Goal: Check status: Check status

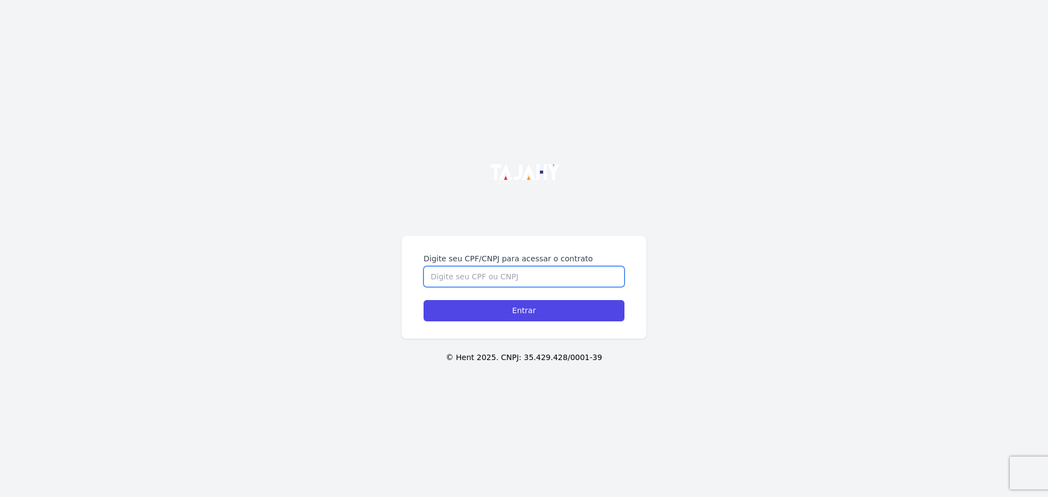
click at [460, 275] on input "Digite seu CPF/CNPJ para acessar o contrato" at bounding box center [524, 276] width 201 height 21
type input "02163496058"
click at [424, 300] on input "Entrar" at bounding box center [524, 310] width 201 height 21
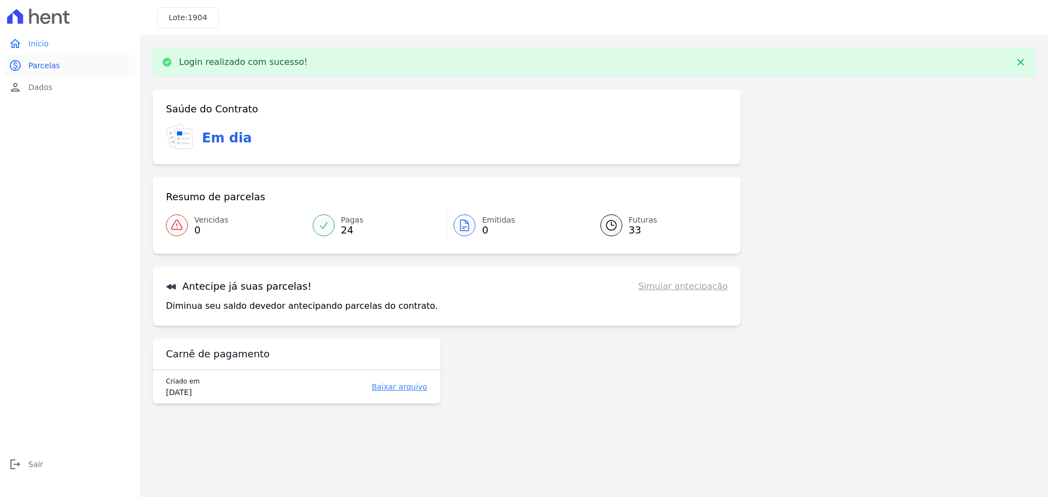
click at [54, 68] on span "Parcelas" at bounding box center [44, 65] width 32 height 11
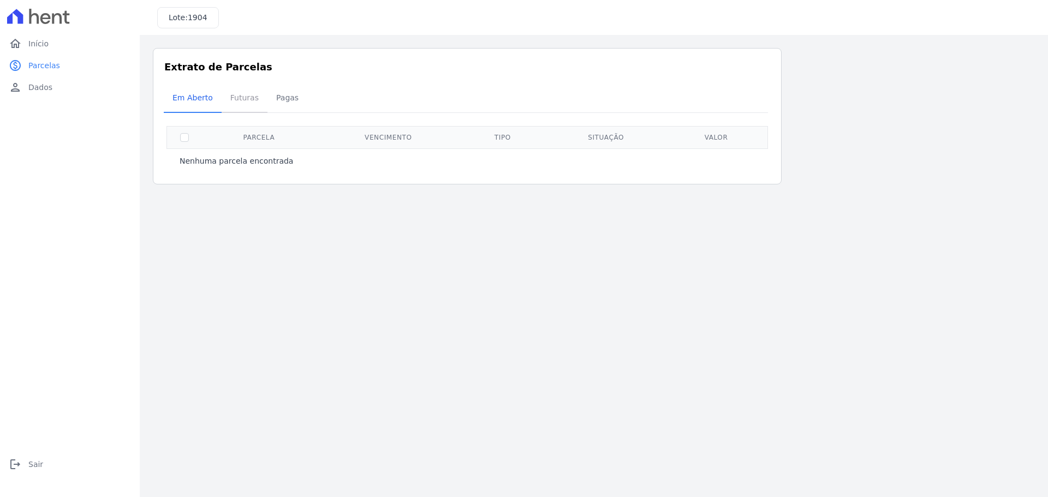
click at [239, 93] on span "Futuras" at bounding box center [244, 98] width 41 height 22
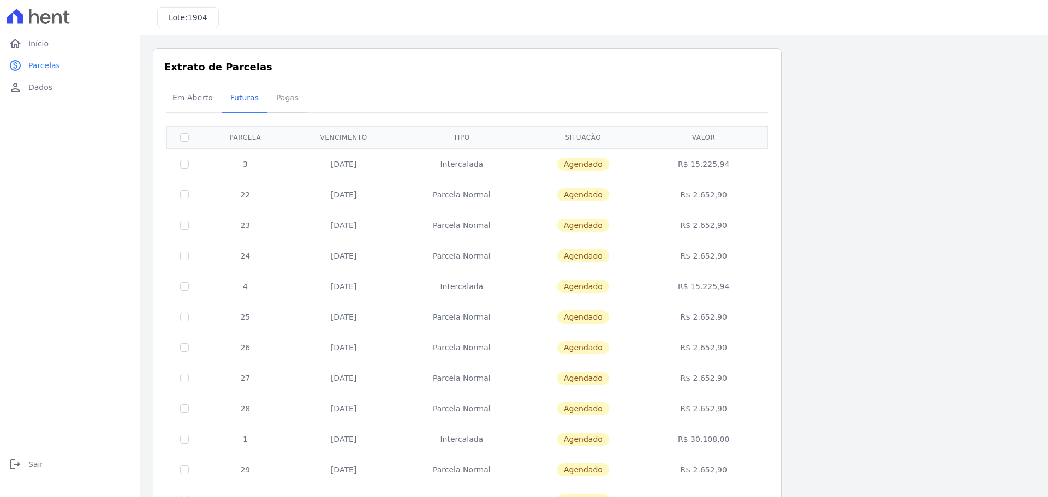
click at [280, 96] on span "Pagas" at bounding box center [287, 98] width 35 height 22
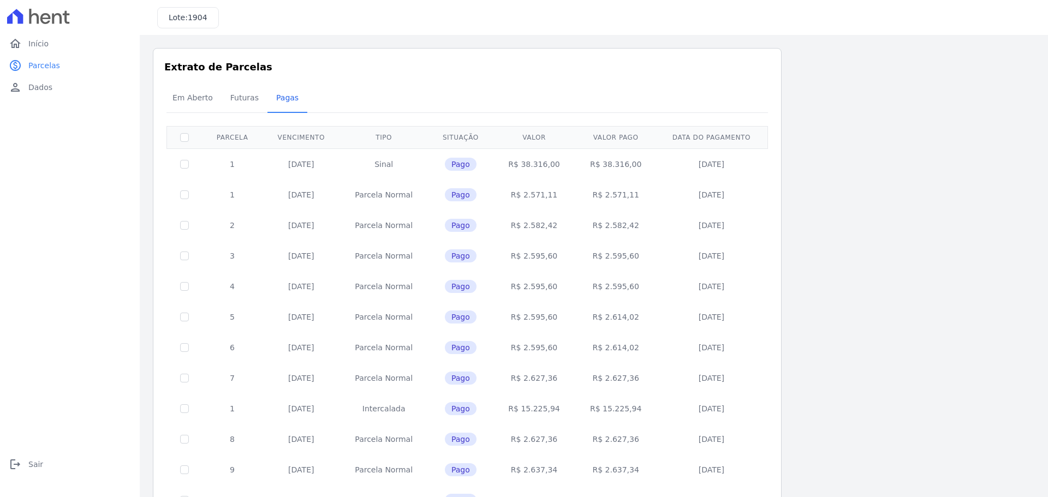
scroll to position [326, 0]
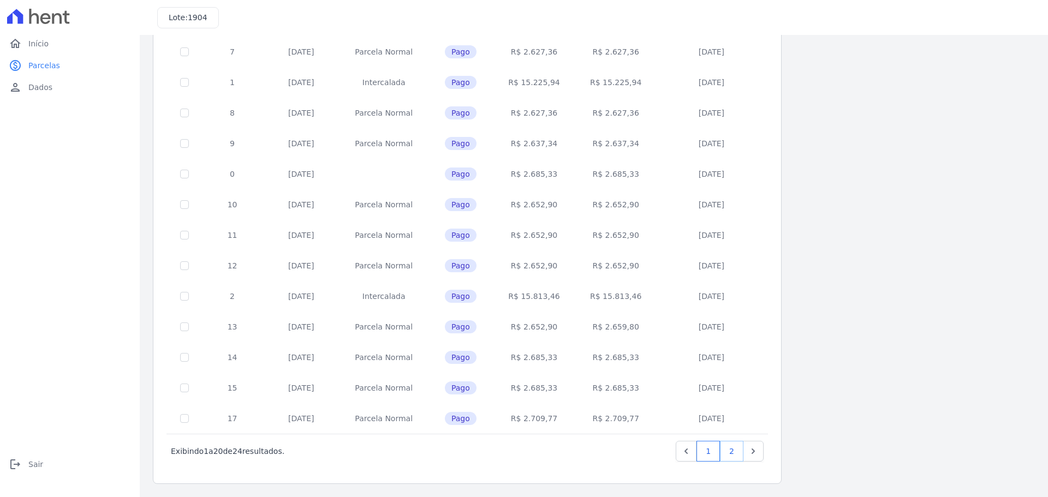
click at [727, 453] on link "2" at bounding box center [731, 451] width 23 height 21
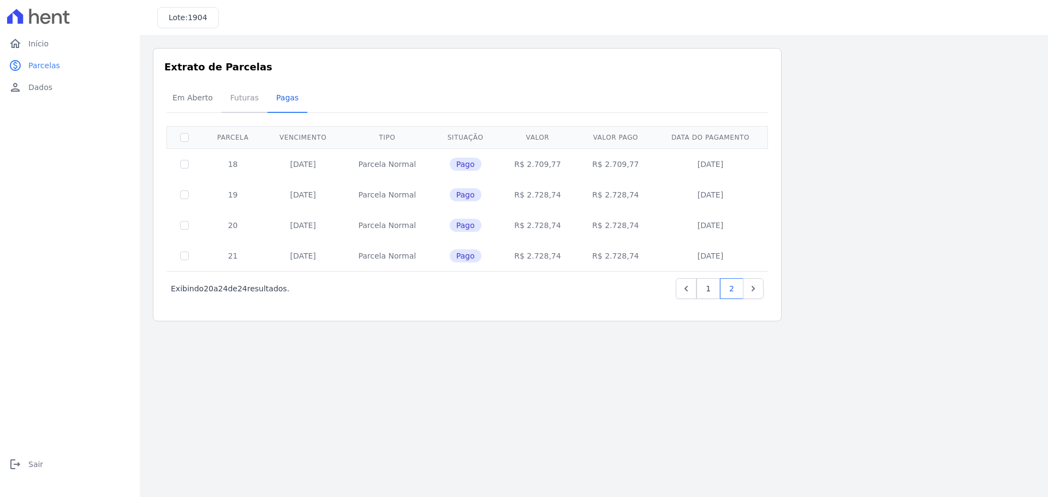
click at [248, 96] on span "Futuras" at bounding box center [244, 98] width 41 height 22
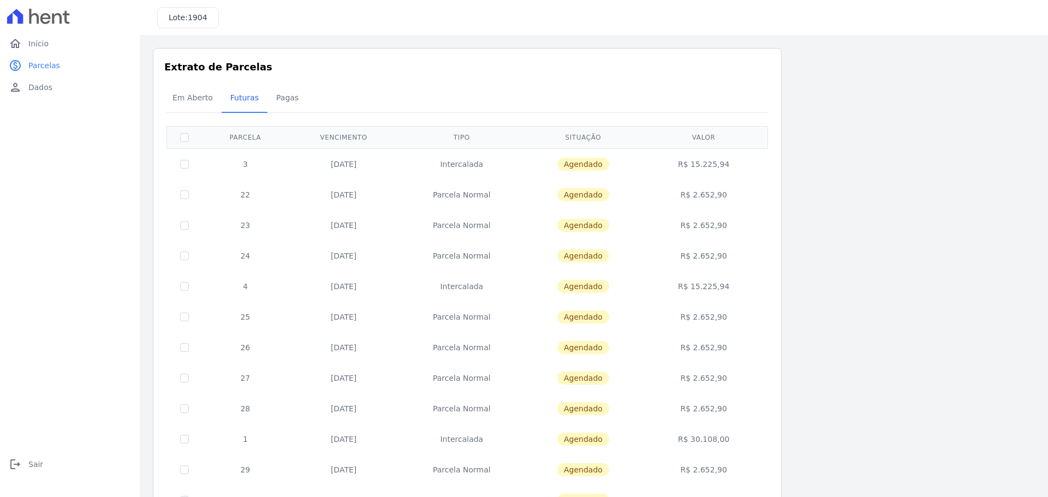
drag, startPoint x: 227, startPoint y: 162, endPoint x: 753, endPoint y: 163, distance: 526.3
click at [753, 163] on tr "3 [DATE] [GEOGRAPHIC_DATA] [GEOGRAPHIC_DATA] R$ 15.225,94" at bounding box center [467, 163] width 601 height 31
click at [753, 163] on td "R$ 15.225,94" at bounding box center [704, 163] width 124 height 31
drag, startPoint x: 298, startPoint y: 158, endPoint x: 732, endPoint y: 169, distance: 434.1
click at [732, 169] on tr "3 [DATE] [GEOGRAPHIC_DATA] [GEOGRAPHIC_DATA] R$ 15.225,94" at bounding box center [467, 163] width 601 height 31
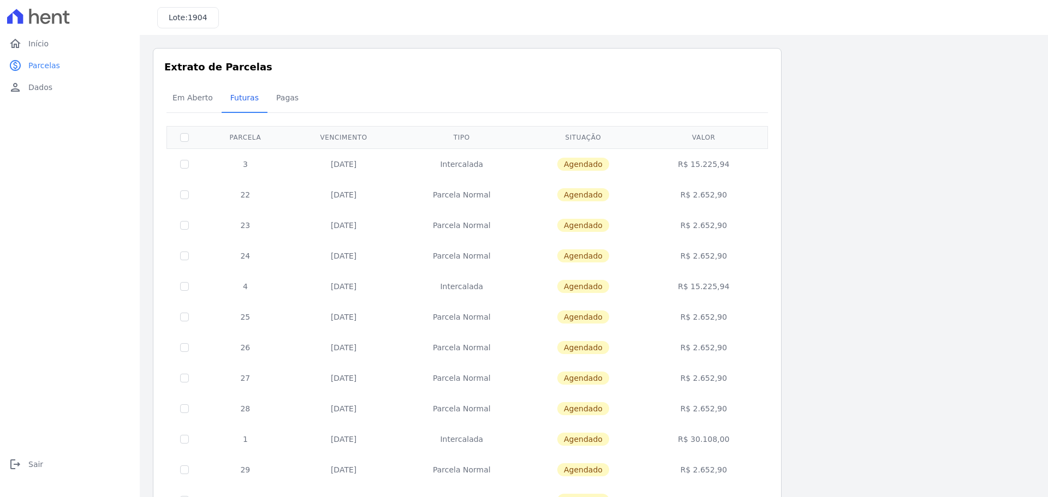
drag, startPoint x: 319, startPoint y: 197, endPoint x: 747, endPoint y: 257, distance: 432.7
click at [747, 257] on tbody "3 [DATE] [GEOGRAPHIC_DATA] [GEOGRAPHIC_DATA] R$ 15.225,94 22 [DATE] [GEOGRAPHIC…" at bounding box center [467, 454] width 601 height 612
click at [218, 190] on td "22" at bounding box center [245, 195] width 87 height 31
drag, startPoint x: 221, startPoint y: 188, endPoint x: 727, endPoint y: 253, distance: 510.2
click at [727, 253] on tbody "3 [DATE] [GEOGRAPHIC_DATA] [GEOGRAPHIC_DATA] R$ 15.225,94 22 [DATE] [GEOGRAPHIC…" at bounding box center [467, 454] width 601 height 612
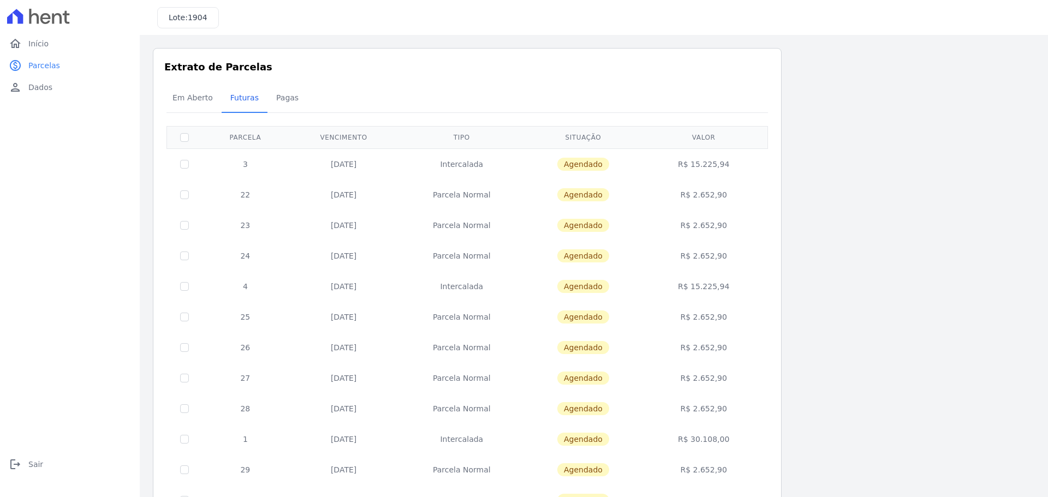
click at [272, 189] on td "22" at bounding box center [245, 195] width 87 height 31
drag, startPoint x: 240, startPoint y: 186, endPoint x: 733, endPoint y: 254, distance: 497.7
click at [733, 254] on tbody "3 [DATE] [GEOGRAPHIC_DATA] [GEOGRAPHIC_DATA] R$ 15.225,94 22 [DATE] [GEOGRAPHIC…" at bounding box center [467, 454] width 601 height 612
click at [233, 185] on td "22" at bounding box center [245, 195] width 87 height 31
drag, startPoint x: 229, startPoint y: 190, endPoint x: 730, endPoint y: 253, distance: 505.6
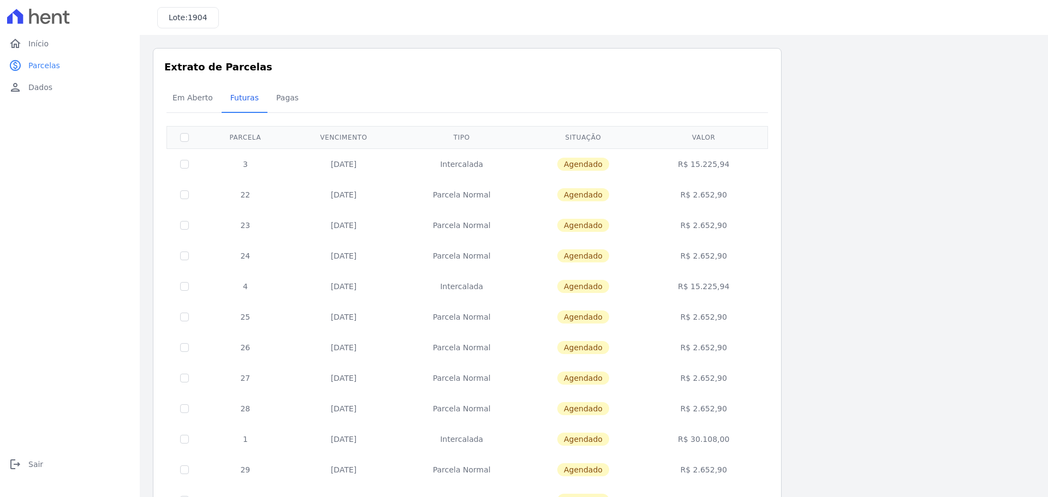
click at [730, 253] on tbody "3 [DATE] [GEOGRAPHIC_DATA] [GEOGRAPHIC_DATA] R$ 15.225,94 22 [DATE] [GEOGRAPHIC…" at bounding box center [467, 454] width 601 height 612
click at [848, 189] on div "Listagem de parcelas Baixar PDF Extrato de Parcelas Em [GEOGRAPHIC_DATA] Futura…" at bounding box center [594, 429] width 882 height 763
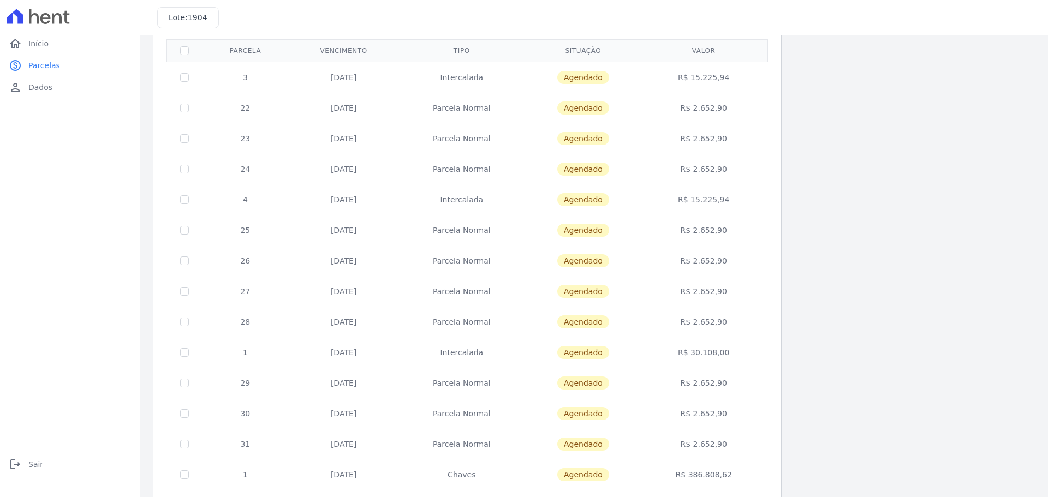
scroll to position [84, 0]
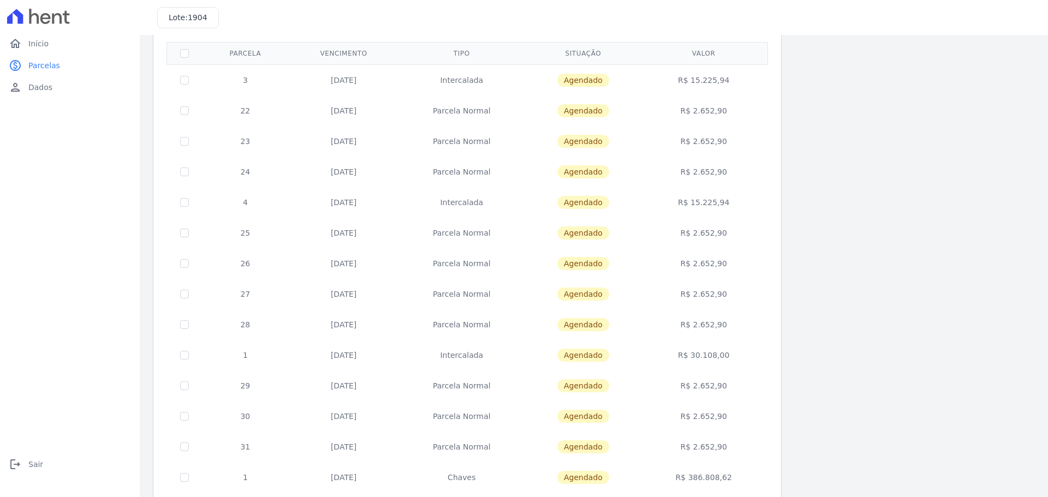
drag, startPoint x: 671, startPoint y: 72, endPoint x: 718, endPoint y: 447, distance: 377.4
click at [718, 447] on tbody "3 [DATE] [GEOGRAPHIC_DATA] [GEOGRAPHIC_DATA] R$ 15.225,94 22 [DATE] [GEOGRAPHIC…" at bounding box center [467, 370] width 601 height 612
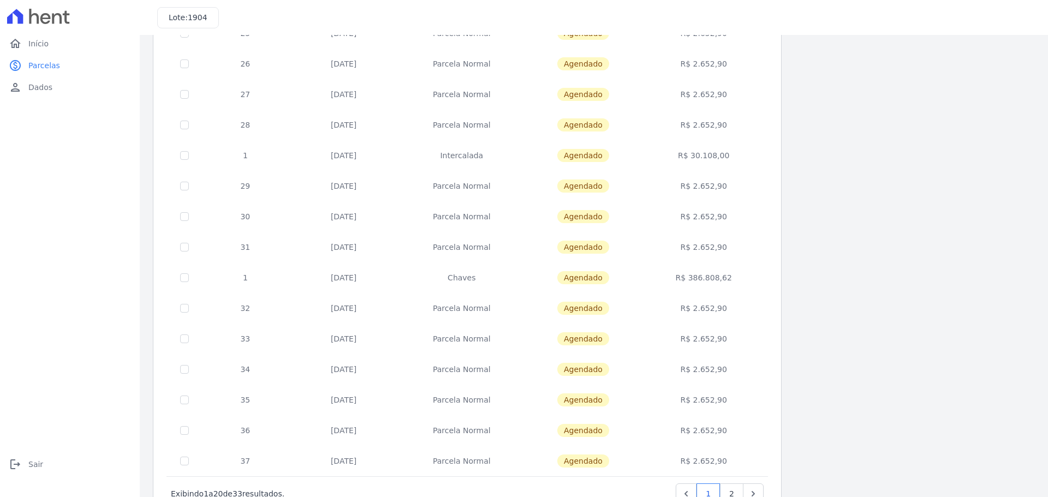
scroll to position [326, 0]
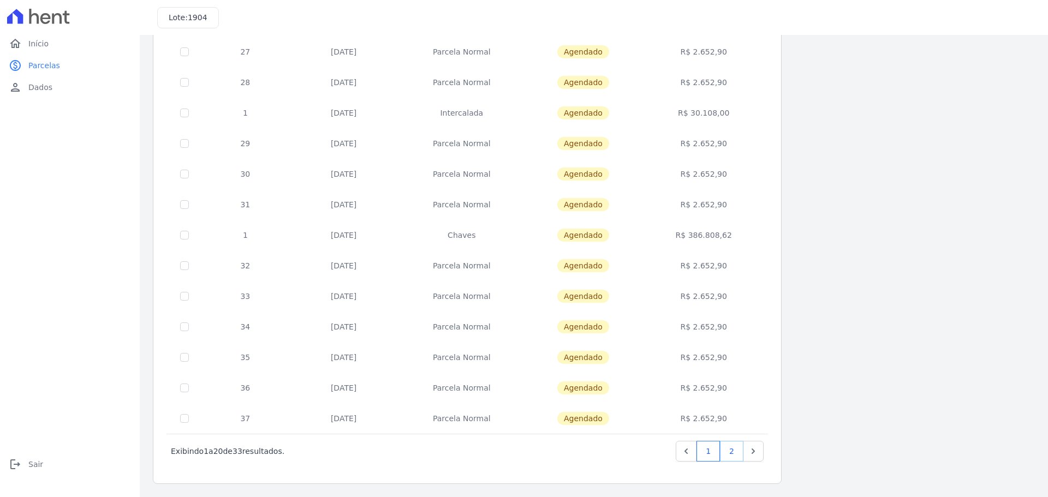
click at [733, 452] on link "2" at bounding box center [731, 451] width 23 height 21
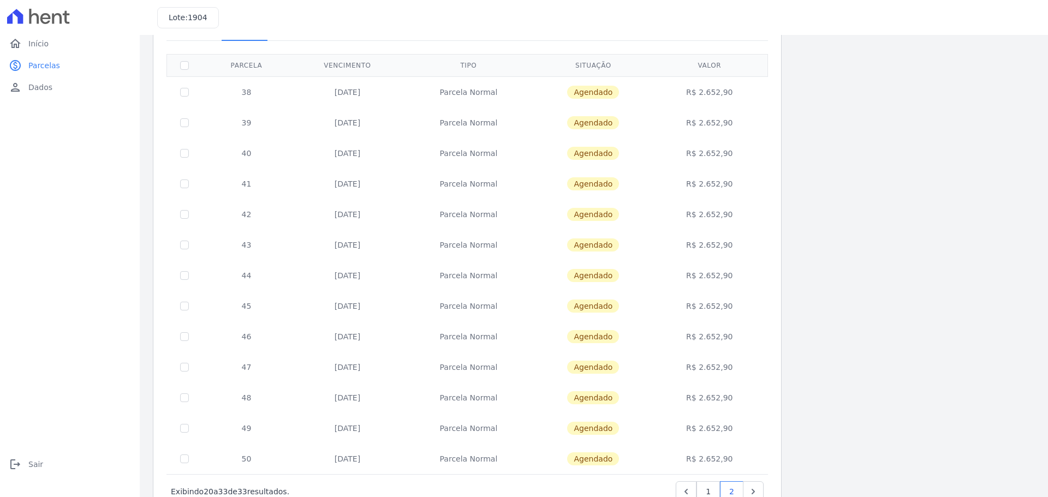
scroll to position [112, 0]
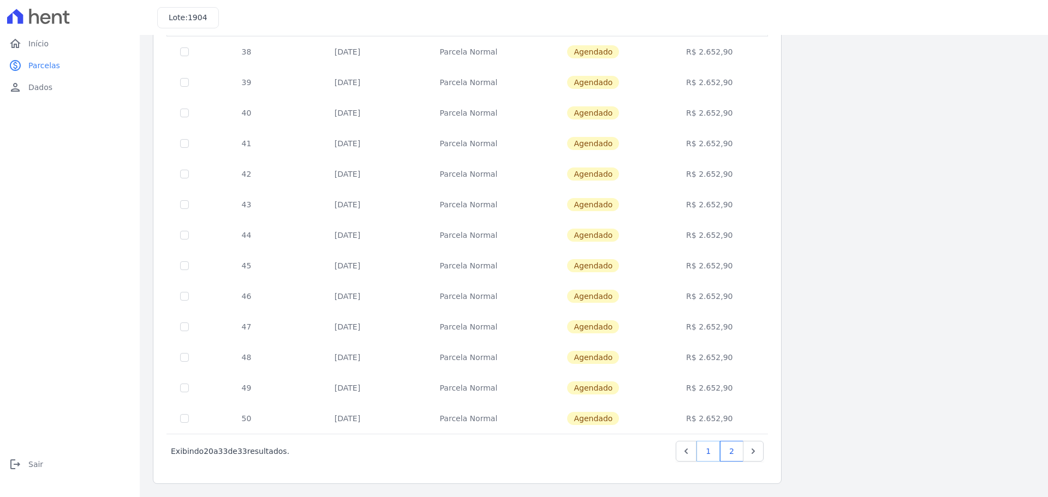
click at [708, 441] on link "1" at bounding box center [708, 451] width 23 height 21
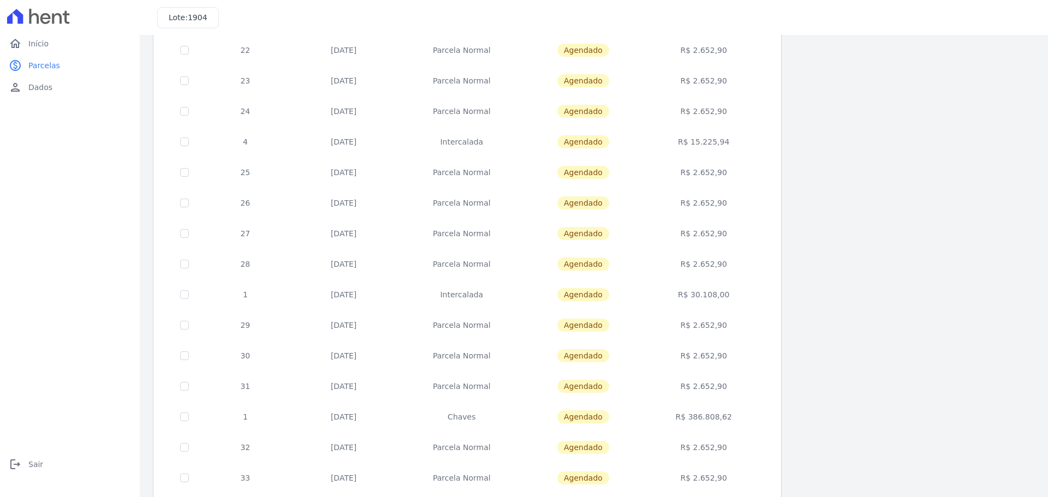
scroll to position [164, 0]
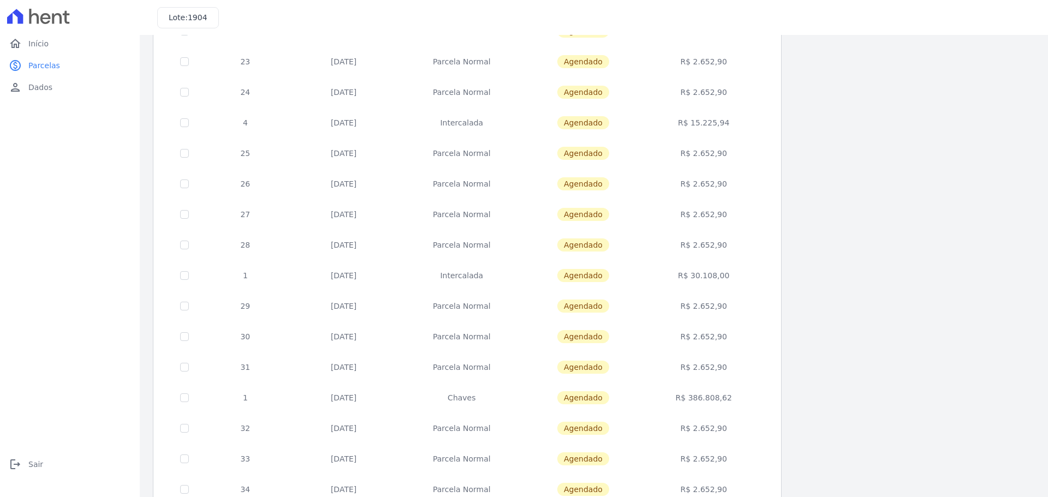
drag, startPoint x: 683, startPoint y: 275, endPoint x: 729, endPoint y: 368, distance: 104.3
click at [729, 368] on tbody "3 [DATE] [GEOGRAPHIC_DATA] [GEOGRAPHIC_DATA] R$ 15.225,94 22 [DATE] [GEOGRAPHIC…" at bounding box center [467, 291] width 601 height 612
click at [729, 368] on td "R$ 2.652,90" at bounding box center [704, 367] width 124 height 31
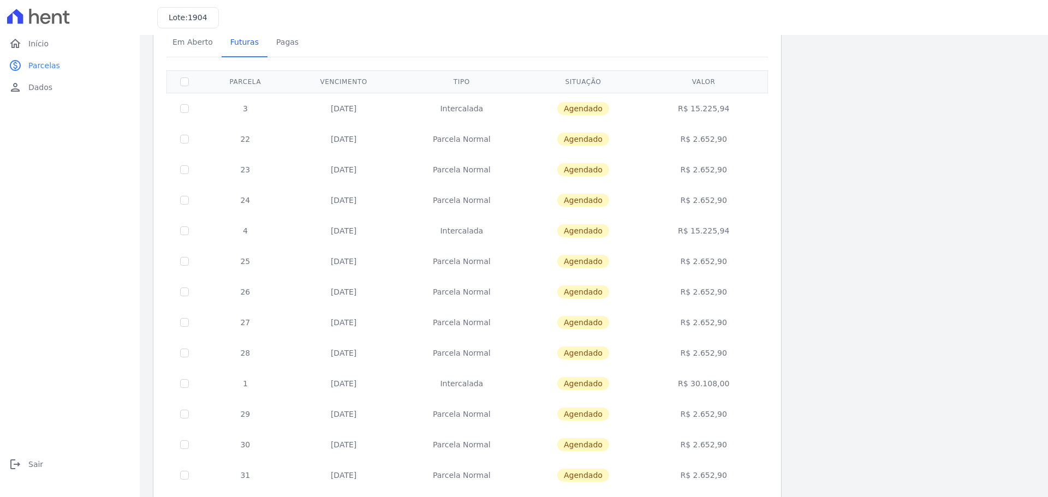
scroll to position [55, 0]
drag, startPoint x: 681, startPoint y: 133, endPoint x: 727, endPoint y: 207, distance: 87.7
click at [727, 207] on tbody "3 [DATE] [GEOGRAPHIC_DATA] [GEOGRAPHIC_DATA] R$ 15.225,94 22 [DATE] [GEOGRAPHIC…" at bounding box center [467, 400] width 601 height 612
click at [743, 158] on td "R$ 2.652,90" at bounding box center [704, 171] width 124 height 31
drag, startPoint x: 669, startPoint y: 135, endPoint x: 736, endPoint y: 199, distance: 92.3
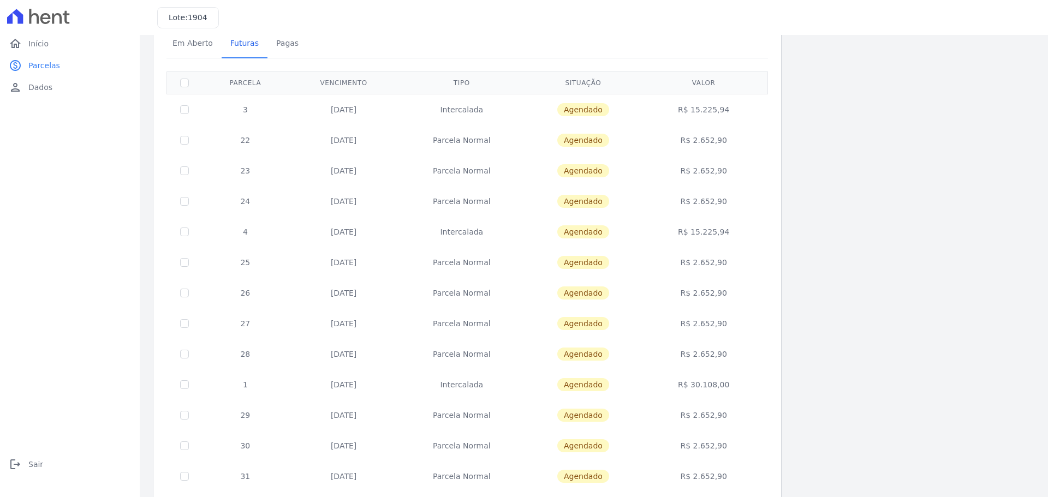
click at [736, 199] on tbody "3 [DATE] [GEOGRAPHIC_DATA] [GEOGRAPHIC_DATA] R$ 15.225,94 22 [DATE] [GEOGRAPHIC…" at bounding box center [467, 400] width 601 height 612
click at [533, 146] on td "Agendado" at bounding box center [583, 140] width 117 height 31
drag, startPoint x: 676, startPoint y: 109, endPoint x: 711, endPoint y: 116, distance: 35.5
click at [711, 116] on td "R$ 15.225,94" at bounding box center [704, 109] width 124 height 31
drag, startPoint x: 688, startPoint y: 141, endPoint x: 730, endPoint y: 203, distance: 73.9
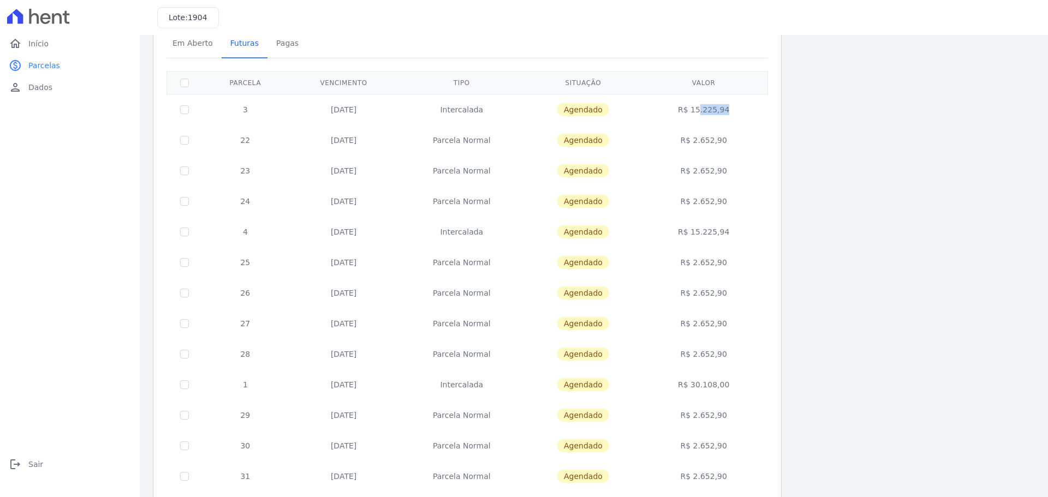
click at [730, 203] on tbody "3 [DATE] [GEOGRAPHIC_DATA] [GEOGRAPHIC_DATA] R$ 15.225,94 22 [DATE] [GEOGRAPHIC…" at bounding box center [467, 400] width 601 height 612
drag, startPoint x: 685, startPoint y: 253, endPoint x: 727, endPoint y: 264, distance: 43.3
click at [727, 264] on td "R$ 2.652,90" at bounding box center [704, 262] width 124 height 31
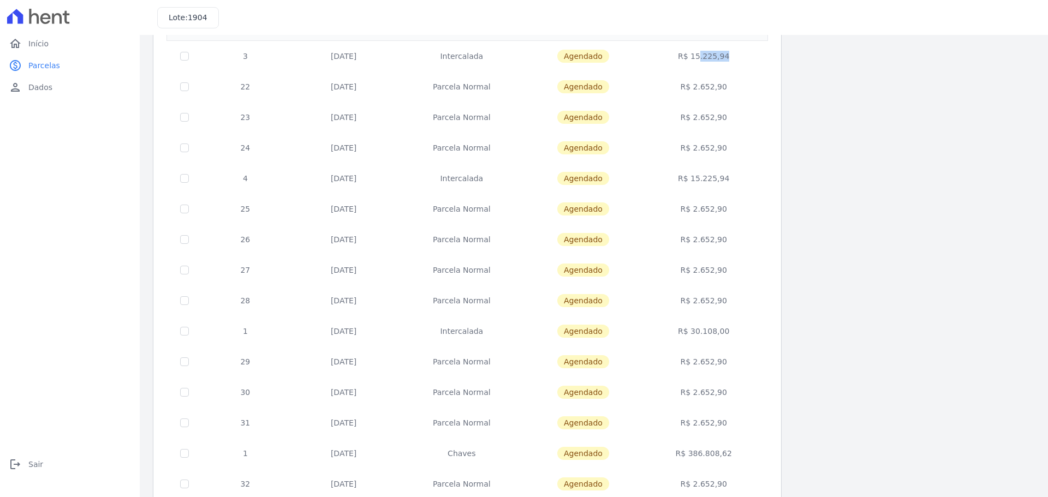
scroll to position [0, 0]
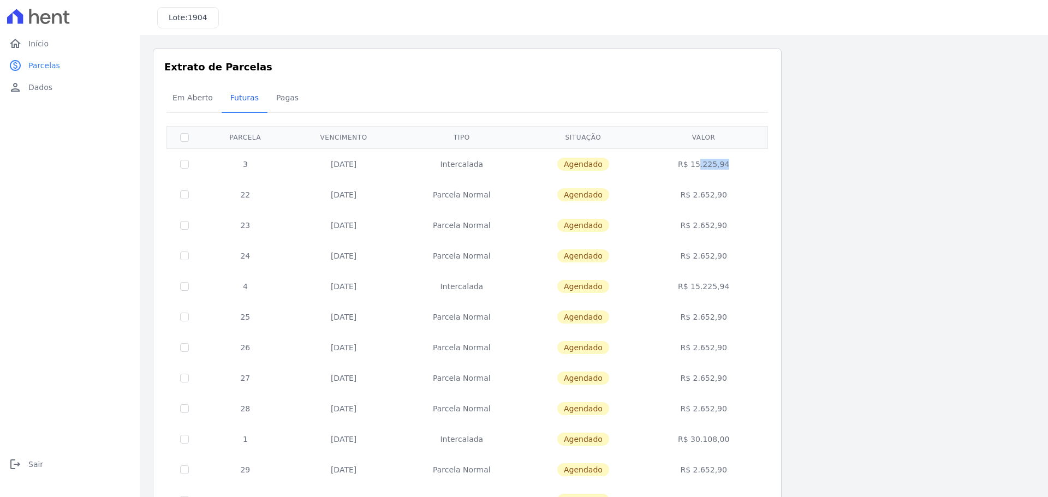
drag, startPoint x: 318, startPoint y: 165, endPoint x: 739, endPoint y: 165, distance: 420.9
click at [739, 165] on tr "3 [DATE] [GEOGRAPHIC_DATA] [GEOGRAPHIC_DATA] R$ 15.225,94" at bounding box center [467, 163] width 601 height 31
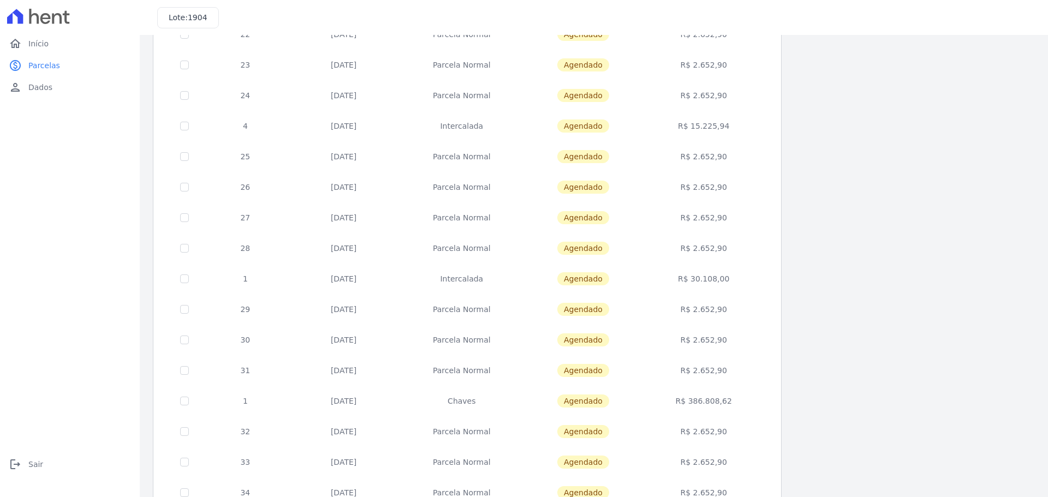
scroll to position [164, 0]
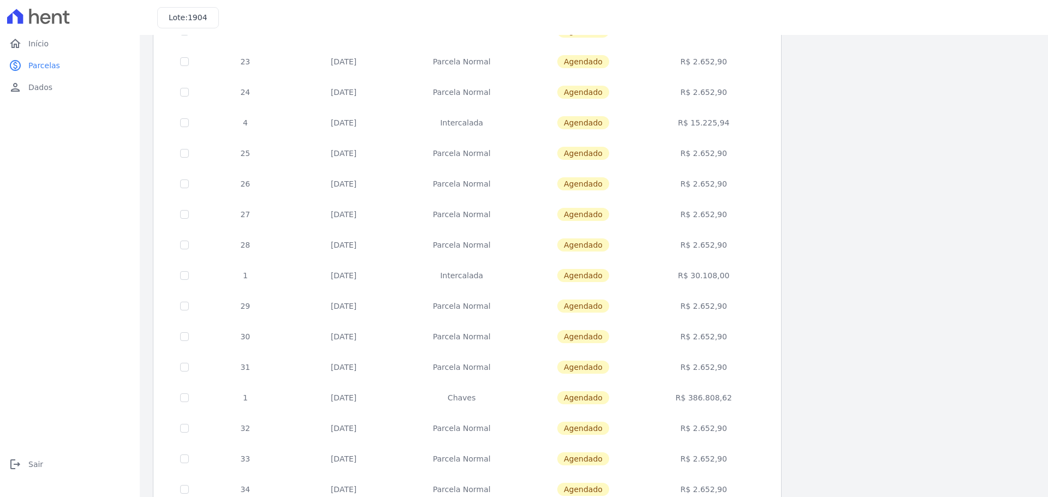
drag, startPoint x: 736, startPoint y: 399, endPoint x: 237, endPoint y: 399, distance: 498.4
click at [237, 399] on tr "1 [DATE] [GEOGRAPHIC_DATA] [GEOGRAPHIC_DATA] R$ 386.808,62" at bounding box center [467, 398] width 601 height 31
click at [238, 398] on td "1" at bounding box center [245, 398] width 87 height 31
click at [244, 394] on td "1" at bounding box center [245, 398] width 87 height 31
drag, startPoint x: 241, startPoint y: 395, endPoint x: 738, endPoint y: 401, distance: 496.8
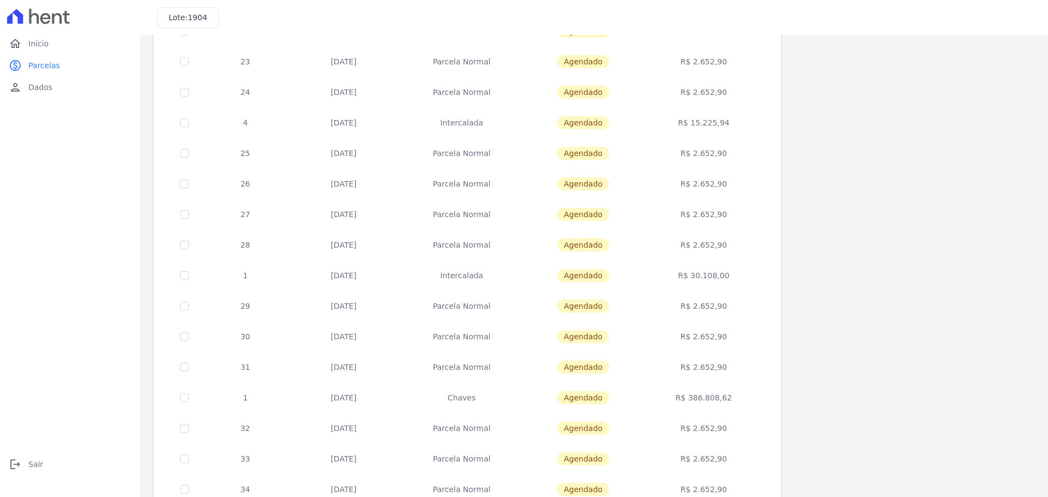
click at [738, 401] on tr "1 [DATE] [GEOGRAPHIC_DATA] [GEOGRAPHIC_DATA] R$ 386.808,62" at bounding box center [467, 398] width 601 height 31
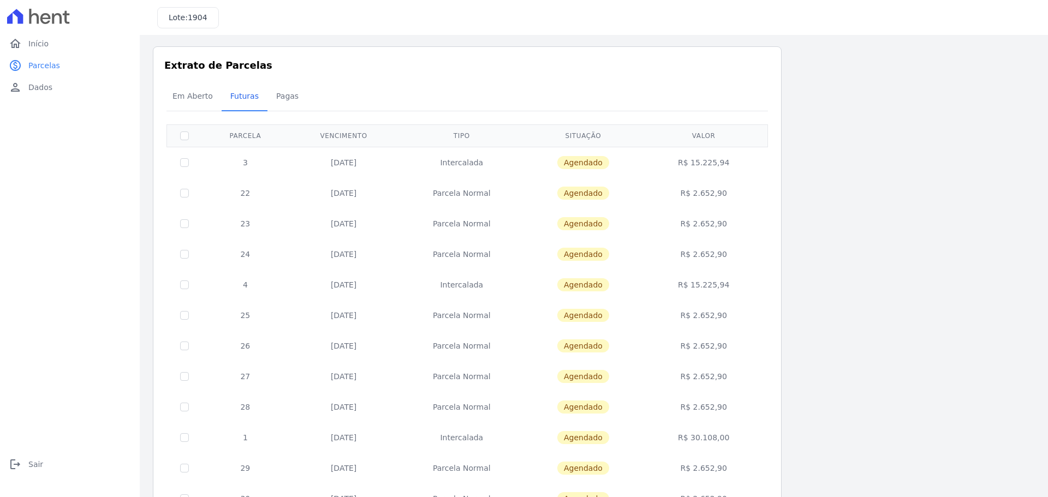
scroll to position [0, 0]
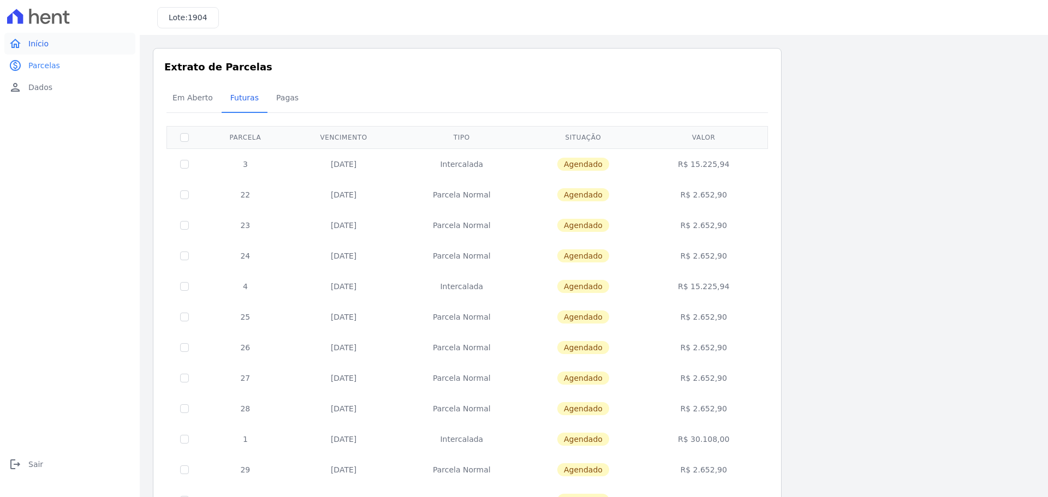
click at [63, 35] on link "home Início" at bounding box center [69, 44] width 131 height 22
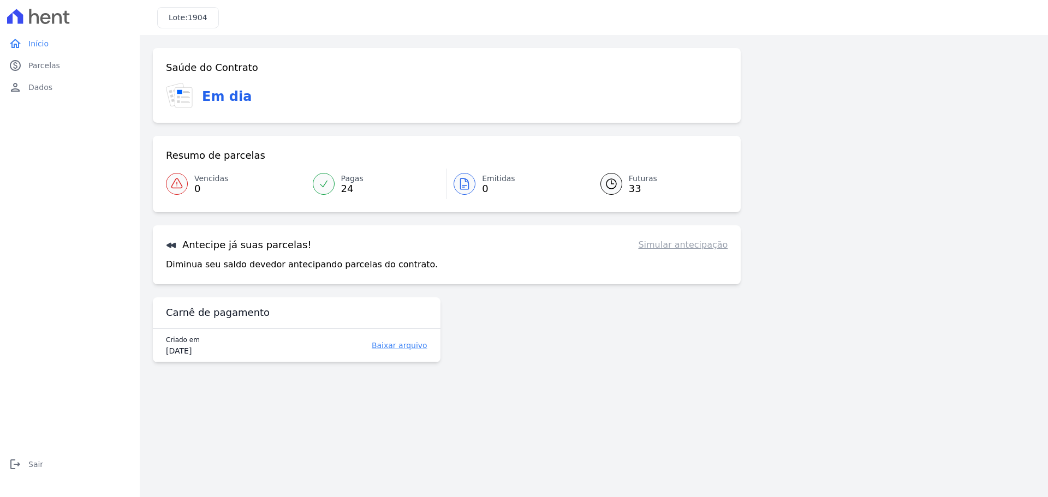
click at [336, 188] on link "Pagas 24" at bounding box center [376, 184] width 141 height 31
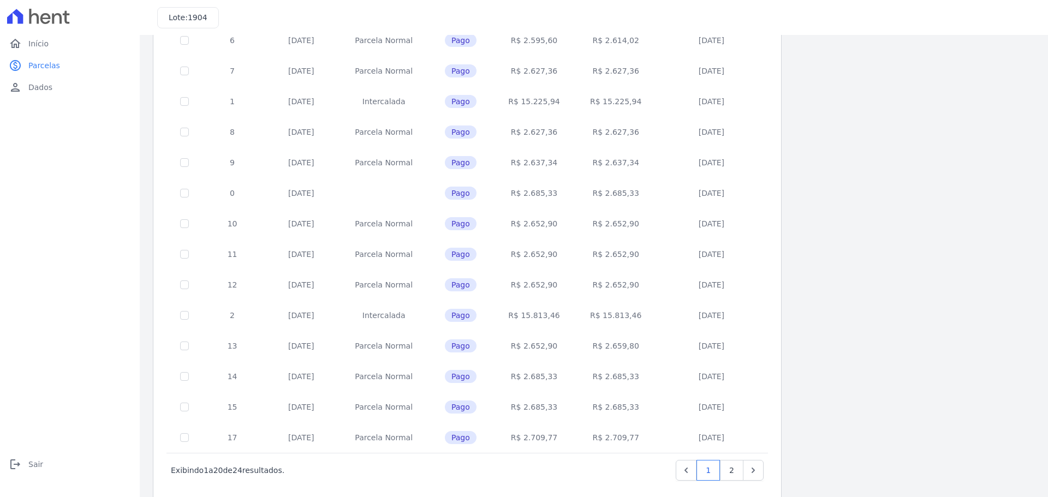
scroll to position [326, 0]
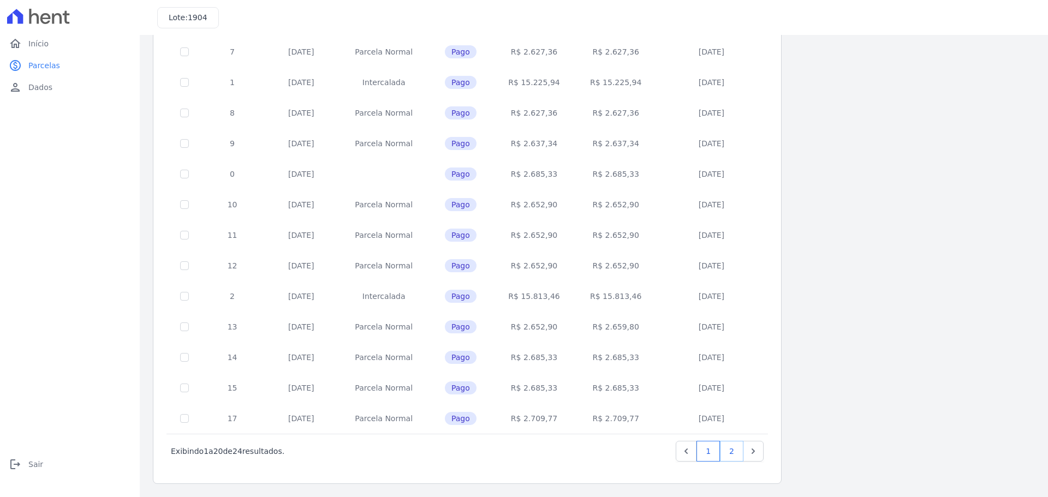
click at [724, 454] on link "2" at bounding box center [731, 451] width 23 height 21
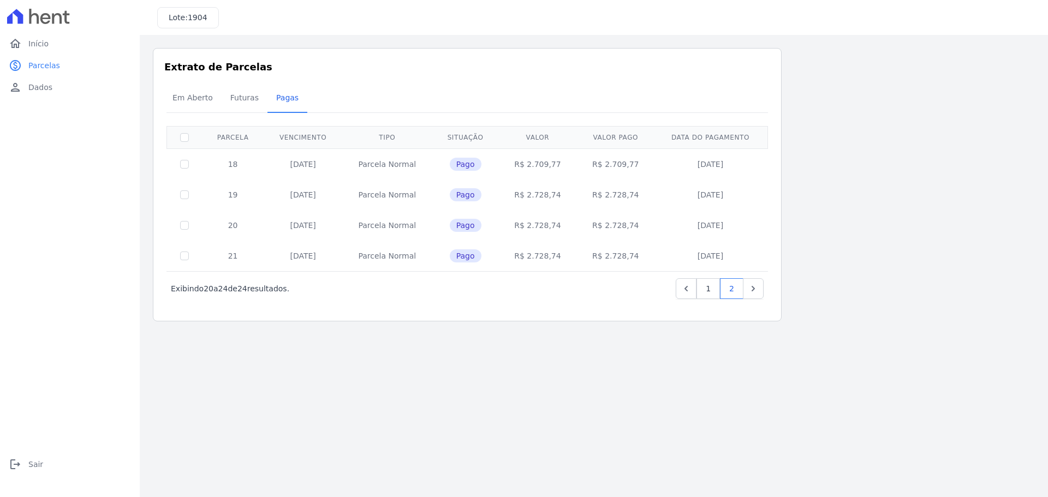
drag, startPoint x: 685, startPoint y: 191, endPoint x: 729, endPoint y: 250, distance: 73.4
click at [729, 250] on tbody "18 [DATE] [GEOGRAPHIC_DATA] Pago R$ 2.709,77 R$ 2.709,77 [DATE] 19 [DATE] [GEOG…" at bounding box center [467, 209] width 601 height 123
click at [703, 200] on td "[DATE]" at bounding box center [711, 195] width 112 height 31
drag, startPoint x: 694, startPoint y: 192, endPoint x: 704, endPoint y: 292, distance: 100.4
click at [730, 246] on tbody "18 [DATE] [GEOGRAPHIC_DATA] Pago R$ 2.709,77 R$ 2.709,77 [DATE] 19 [DATE] [GEOG…" at bounding box center [467, 209] width 601 height 123
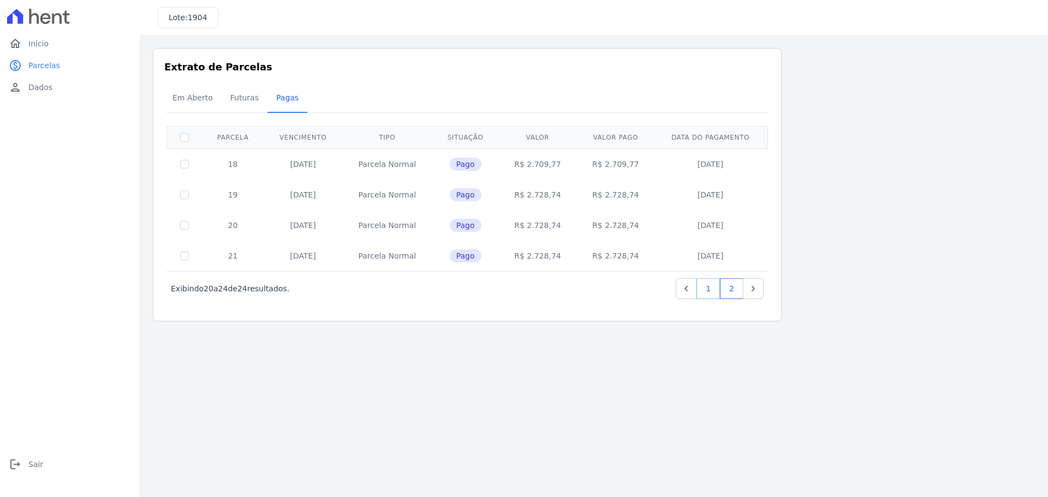
click at [700, 289] on link "1" at bounding box center [708, 288] width 23 height 21
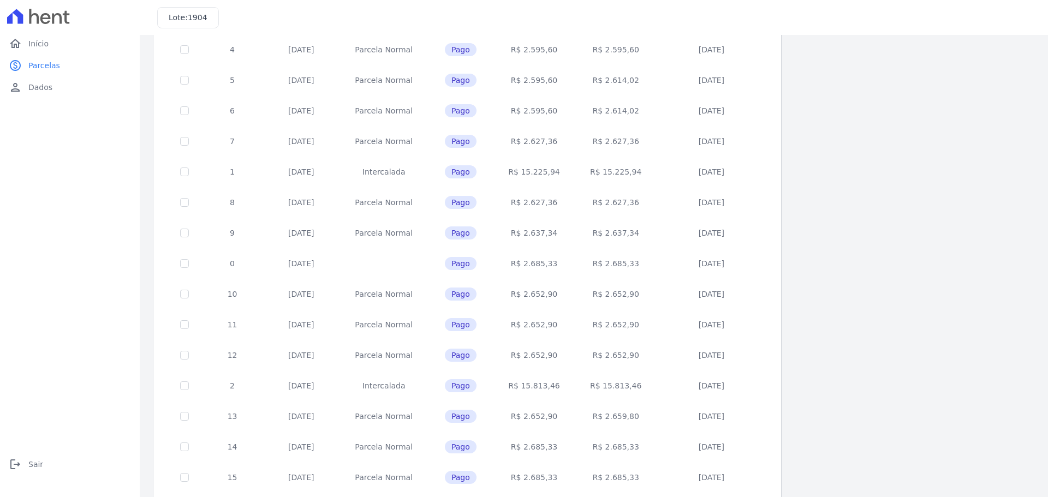
scroll to position [326, 0]
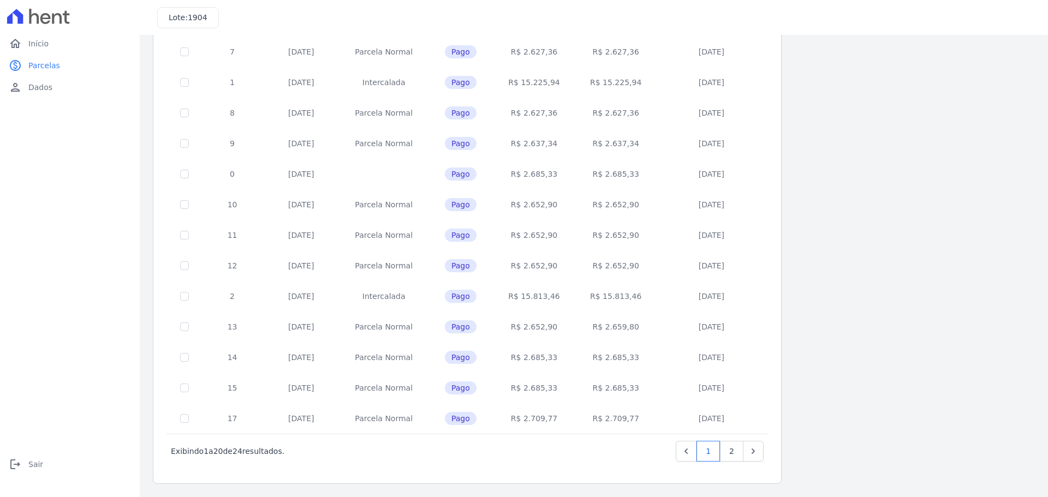
drag, startPoint x: 730, startPoint y: 295, endPoint x: 280, endPoint y: 292, distance: 449.9
click at [280, 292] on tr "2 [DATE] [GEOGRAPHIC_DATA] Pago R$ 15.813,46 R$ 15.813,46 [DATE]" at bounding box center [467, 296] width 601 height 31
click at [292, 289] on td "[DATE]" at bounding box center [301, 296] width 77 height 31
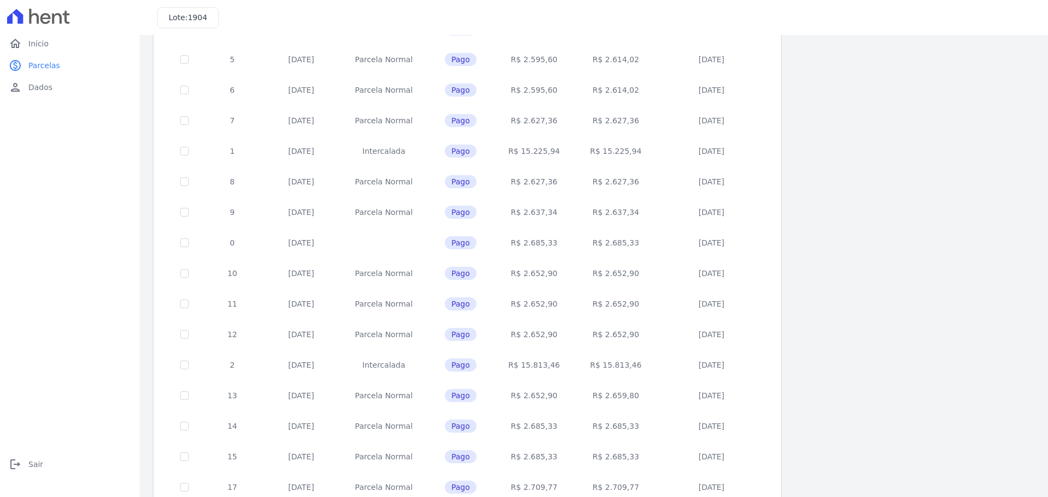
scroll to position [108, 0]
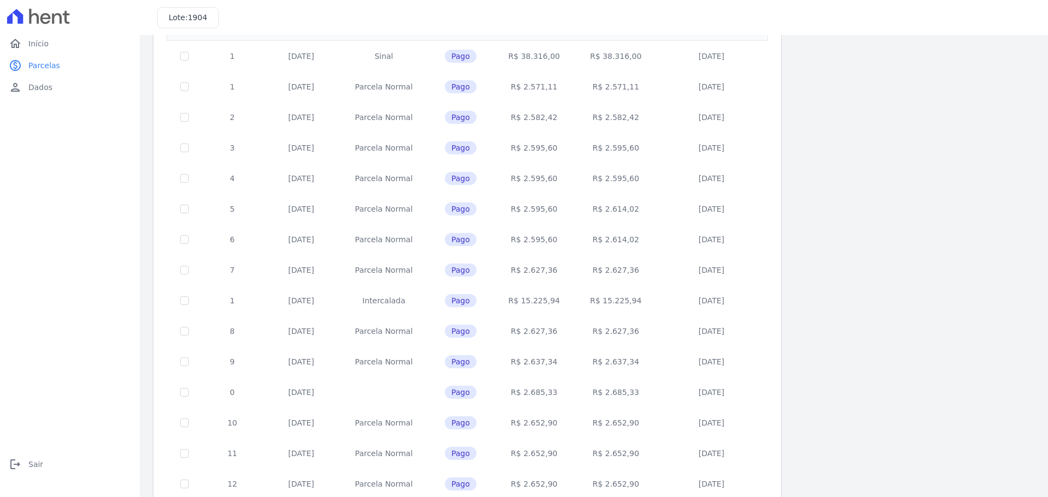
drag, startPoint x: 363, startPoint y: 389, endPoint x: 728, endPoint y: 407, distance: 365.1
click at [728, 407] on tr "0 [DATE] Pago R$ 2.685,33 R$ 2.685,33 [DATE]" at bounding box center [467, 392] width 601 height 31
click at [674, 395] on td "[DATE]" at bounding box center [712, 392] width 110 height 31
drag, startPoint x: 267, startPoint y: 387, endPoint x: 740, endPoint y: 390, distance: 472.8
click at [740, 390] on tr "0 [DATE] Pago R$ 2.685,33 R$ 2.685,33 [DATE]" at bounding box center [467, 392] width 601 height 31
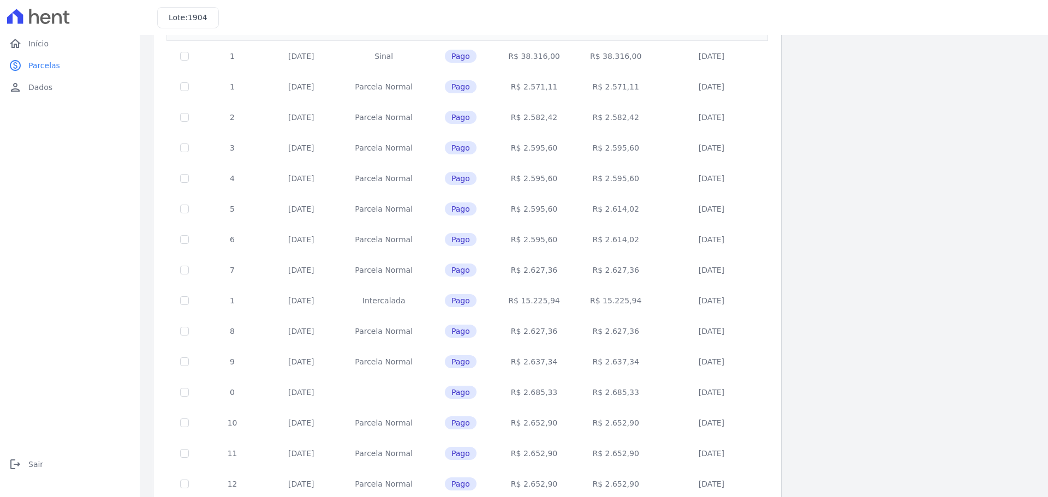
click at [740, 390] on td "[DATE]" at bounding box center [712, 392] width 110 height 31
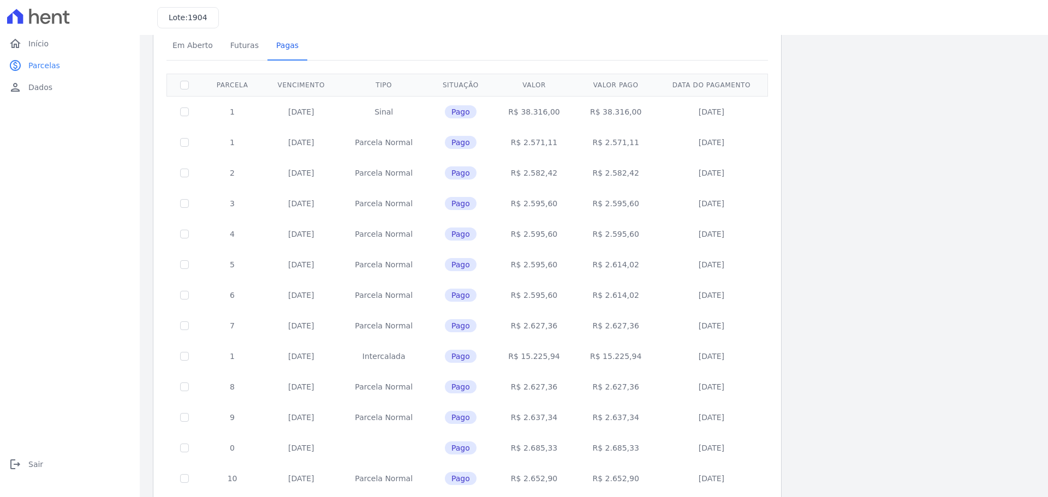
scroll to position [0, 0]
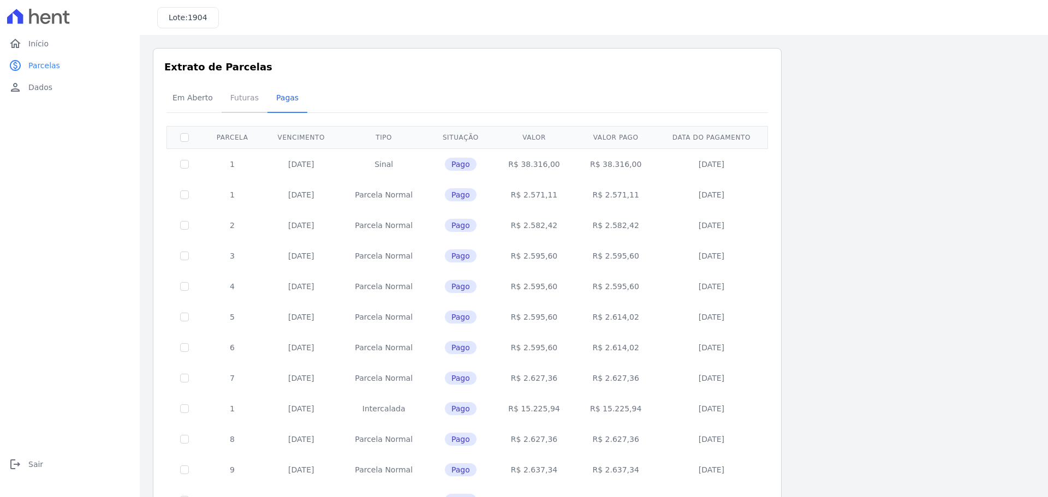
click at [227, 104] on span "Futuras" at bounding box center [244, 98] width 41 height 22
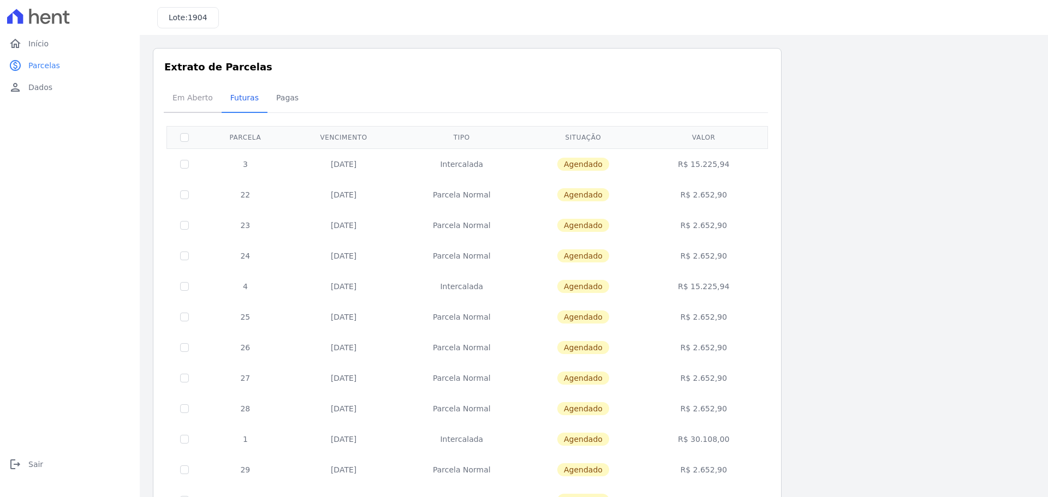
click at [198, 106] on span "Em Aberto" at bounding box center [193, 98] width 54 height 22
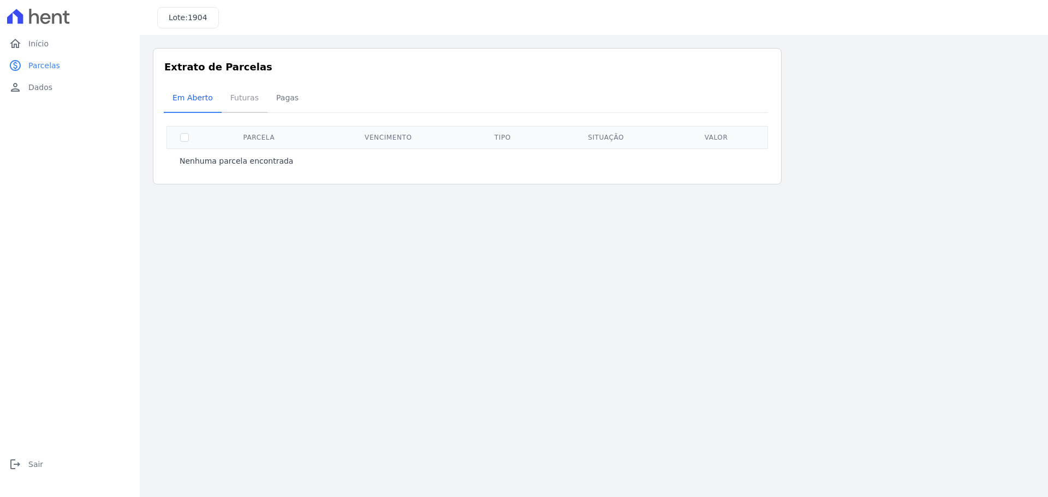
click at [243, 102] on span "Futuras" at bounding box center [244, 98] width 41 height 22
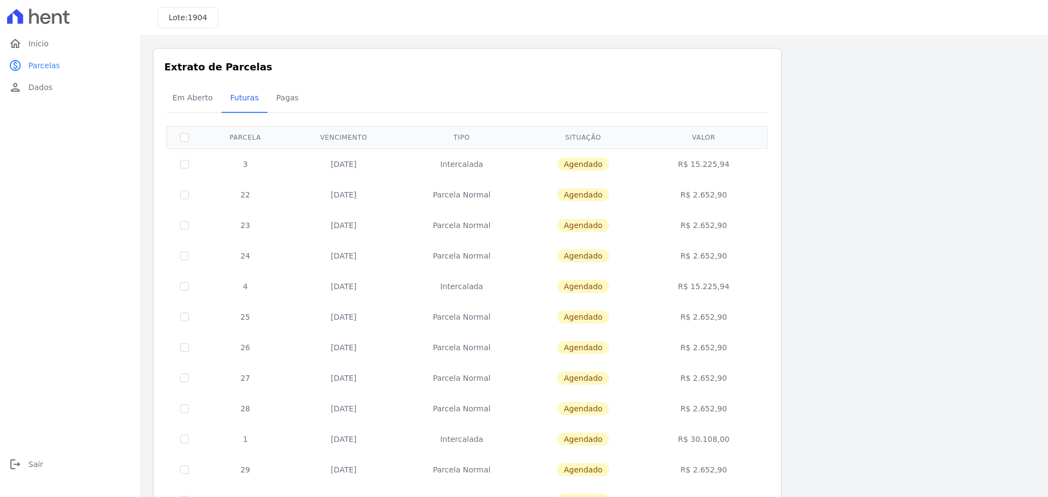
drag, startPoint x: 305, startPoint y: 161, endPoint x: 726, endPoint y: 170, distance: 421.0
click at [726, 170] on tr "3 [DATE] [GEOGRAPHIC_DATA] [GEOGRAPHIC_DATA] R$ 15.225,94" at bounding box center [467, 163] width 601 height 31
drag, startPoint x: 317, startPoint y: 200, endPoint x: 720, endPoint y: 223, distance: 403.5
click at [720, 223] on tbody "3 [DATE] [GEOGRAPHIC_DATA] [GEOGRAPHIC_DATA] R$ 15.225,94 22 [DATE] [GEOGRAPHIC…" at bounding box center [467, 454] width 601 height 612
click at [721, 223] on td "R$ 2.652,90" at bounding box center [704, 225] width 124 height 31
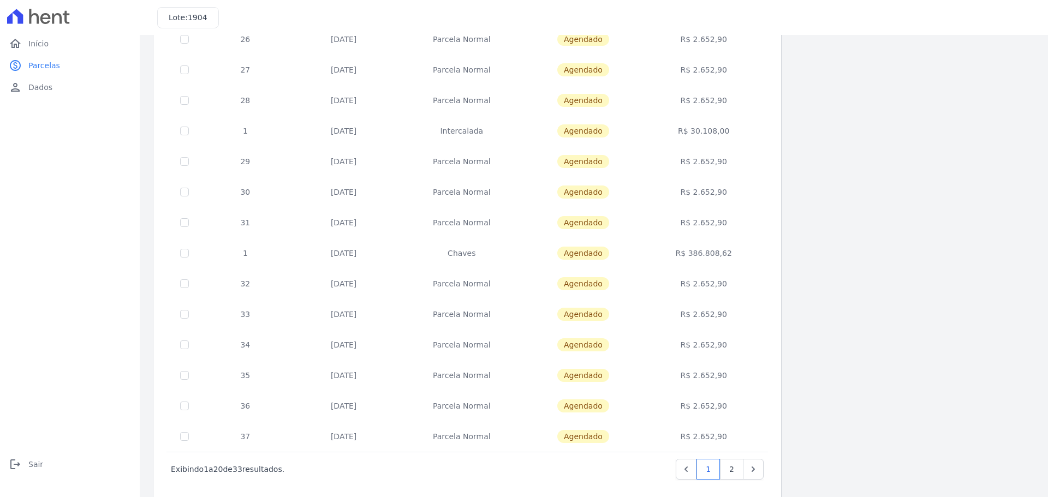
scroll to position [326, 0]
